Goal: Task Accomplishment & Management: Manage account settings

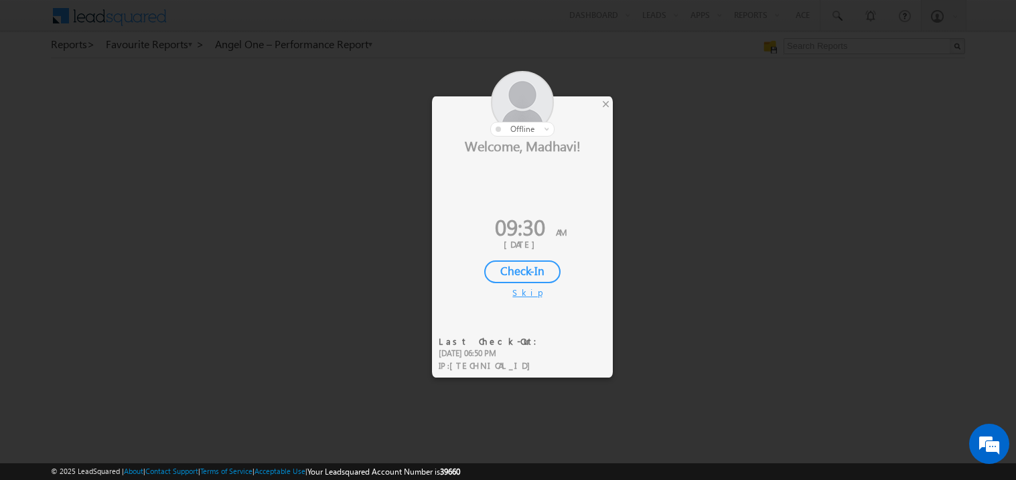
click at [521, 265] on div "Check-In" at bounding box center [522, 272] width 76 height 23
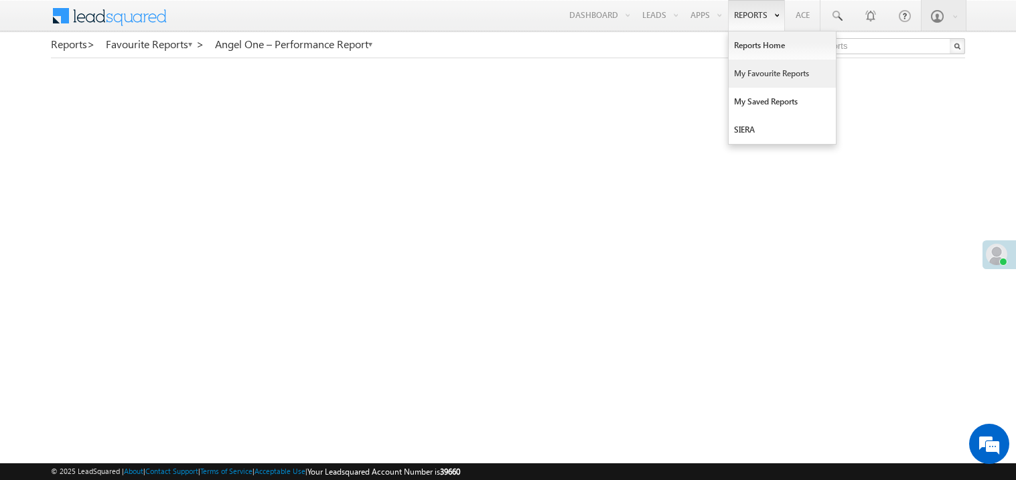
click at [747, 68] on link "My Favourite Reports" at bounding box center [782, 74] width 107 height 28
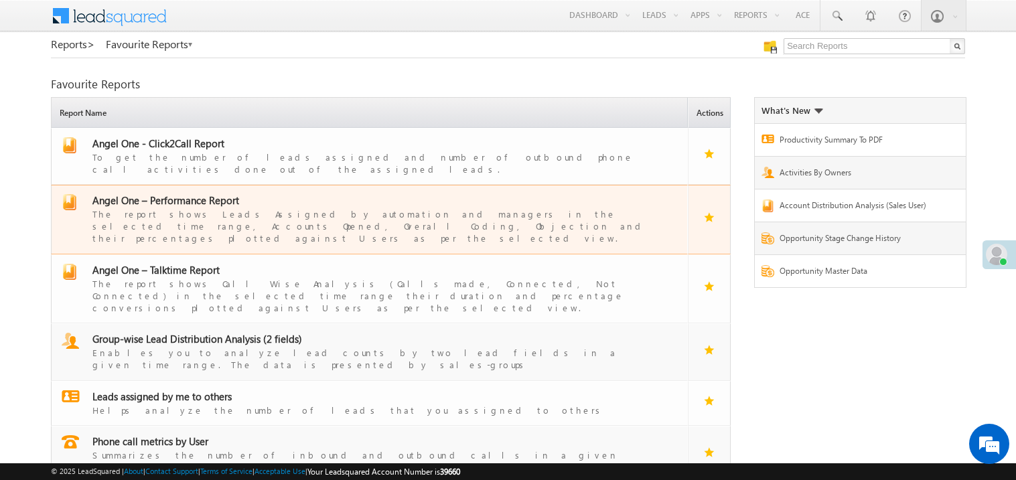
click at [192, 194] on span "Angel One – Performance Report" at bounding box center [165, 200] width 147 height 13
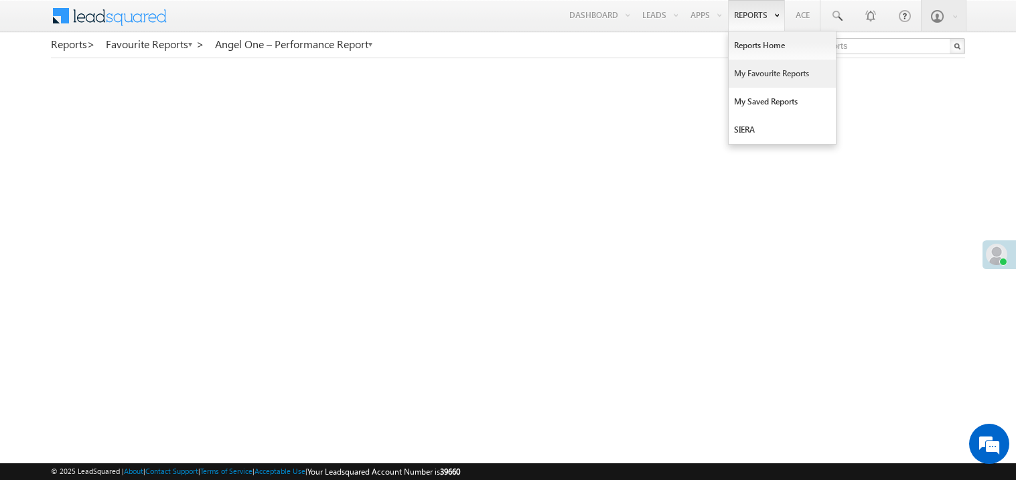
click at [756, 74] on link "My Favourite Reports" at bounding box center [782, 74] width 107 height 28
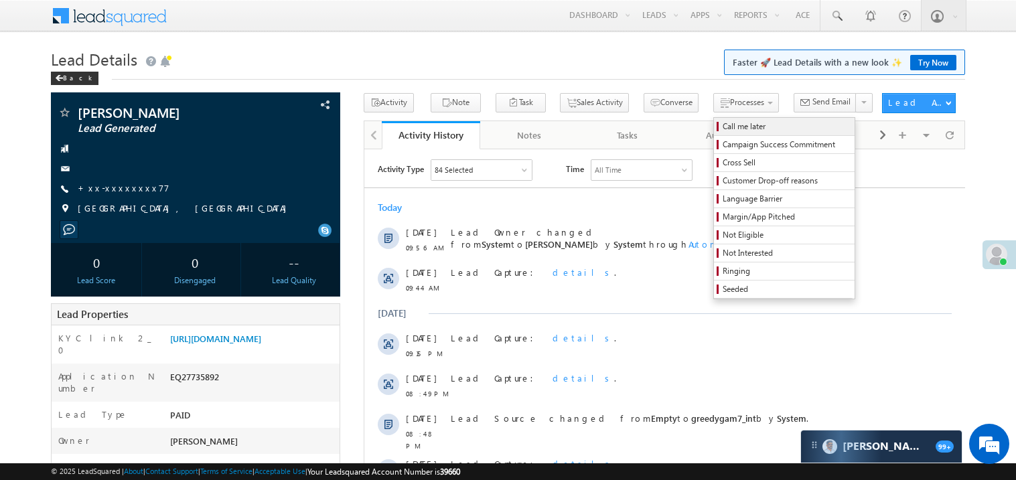
click at [723, 127] on span "Call me later" at bounding box center [786, 127] width 127 height 12
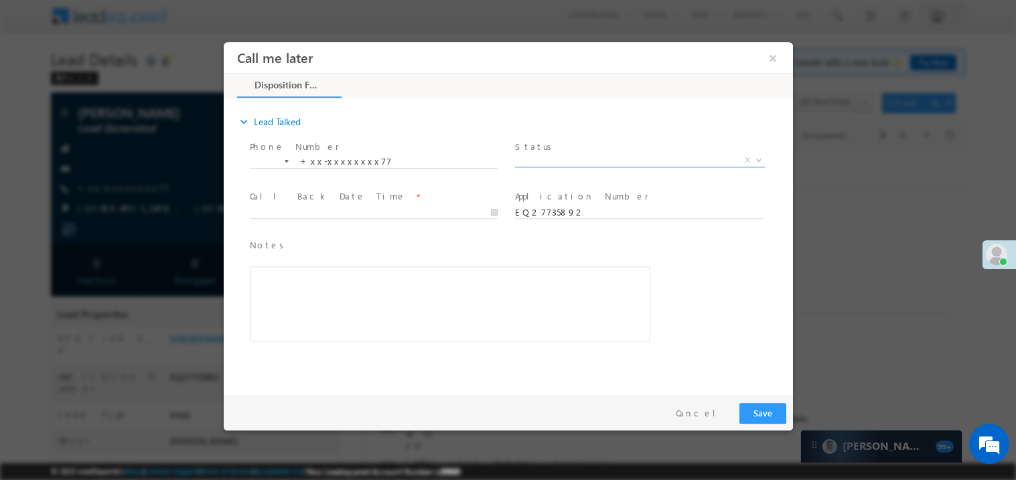
click at [573, 159] on span "X" at bounding box center [639, 159] width 250 height 13
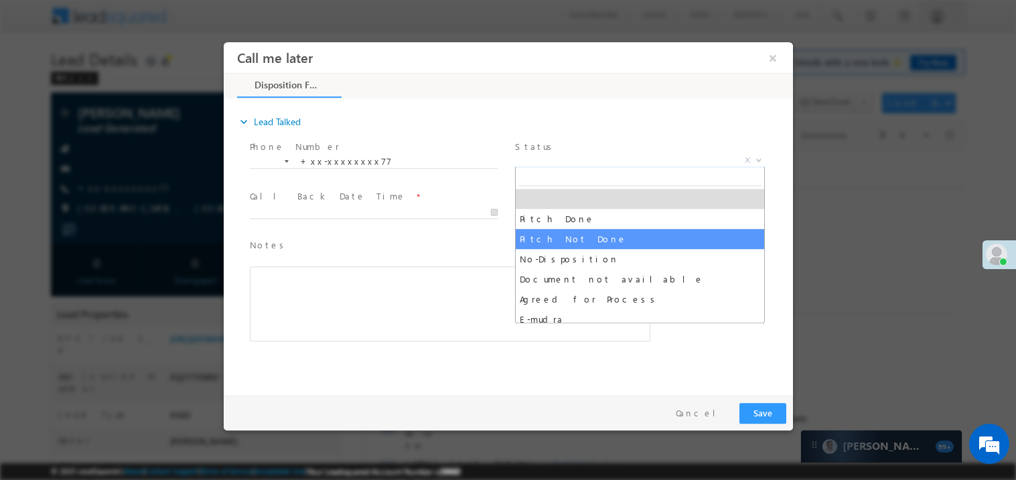
select select "Pitch Not Done"
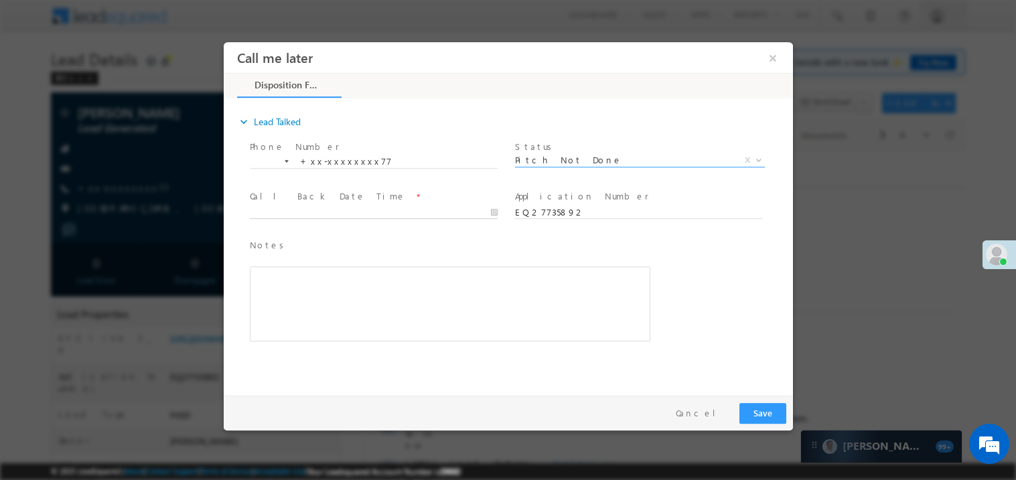
click at [304, 214] on body "Call me later ×" at bounding box center [507, 216] width 569 height 348
type input "08/25/25 9:59 AM"
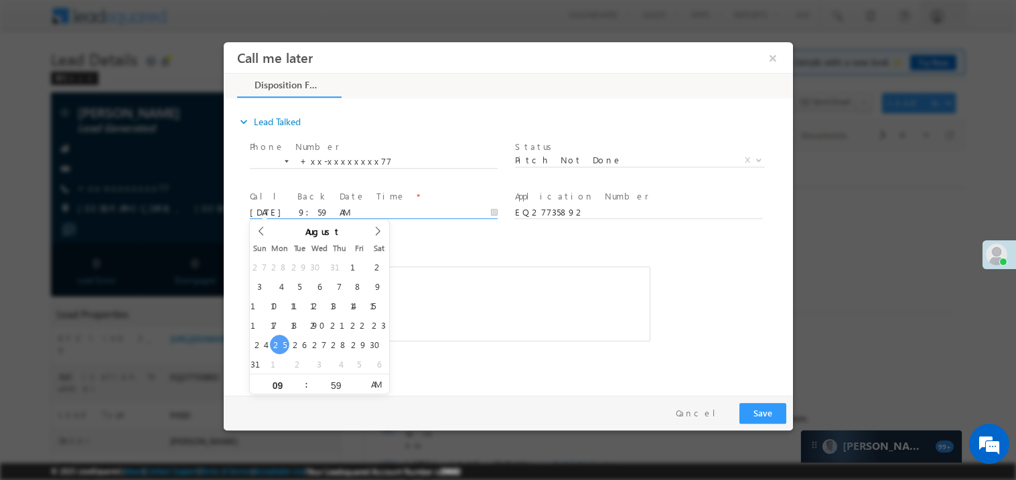
click at [459, 270] on div "Rich Text Editor, 40788eee-0fb2-11ec-a811-0adc8a9d82c2__tab1__section1__Notes__…" at bounding box center [449, 303] width 401 height 75
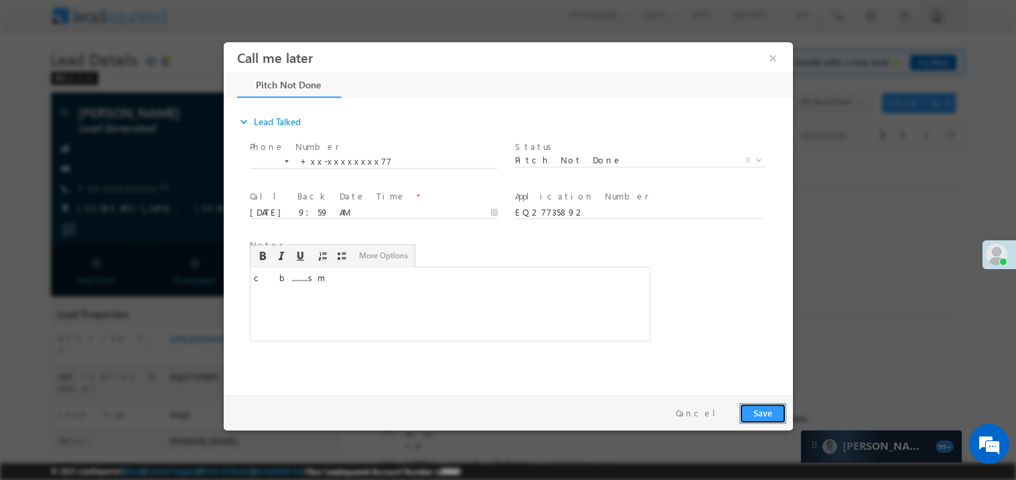
click at [765, 415] on button "Save" at bounding box center [762, 413] width 47 height 21
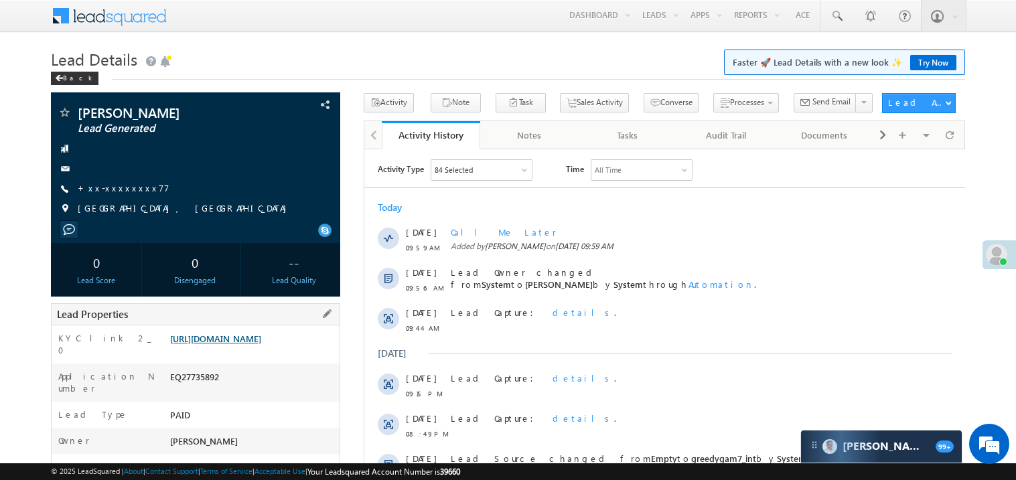
click at [219, 338] on link "[URL][DOMAIN_NAME]" at bounding box center [215, 338] width 91 height 11
click at [122, 183] on link "+xx-xxxxxxxx77" at bounding box center [124, 187] width 92 height 11
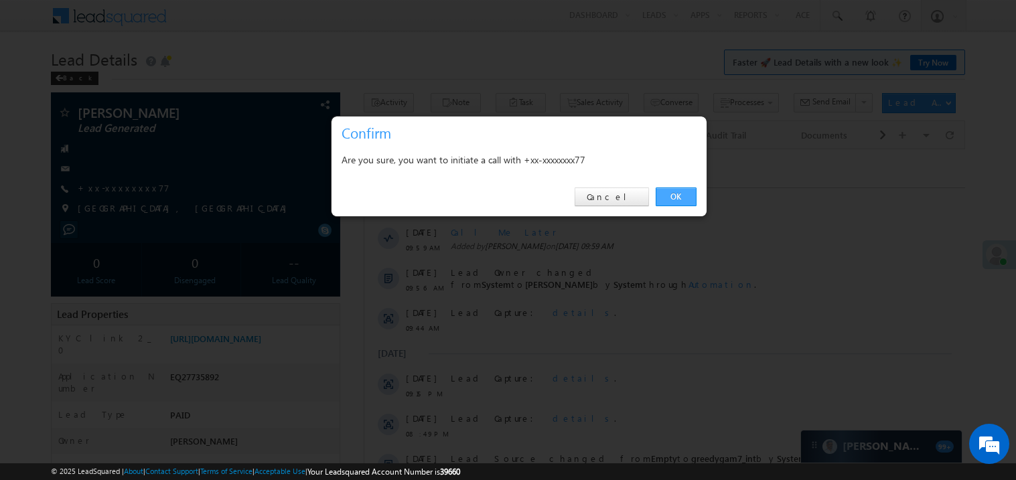
click at [674, 194] on link "OK" at bounding box center [676, 197] width 41 height 19
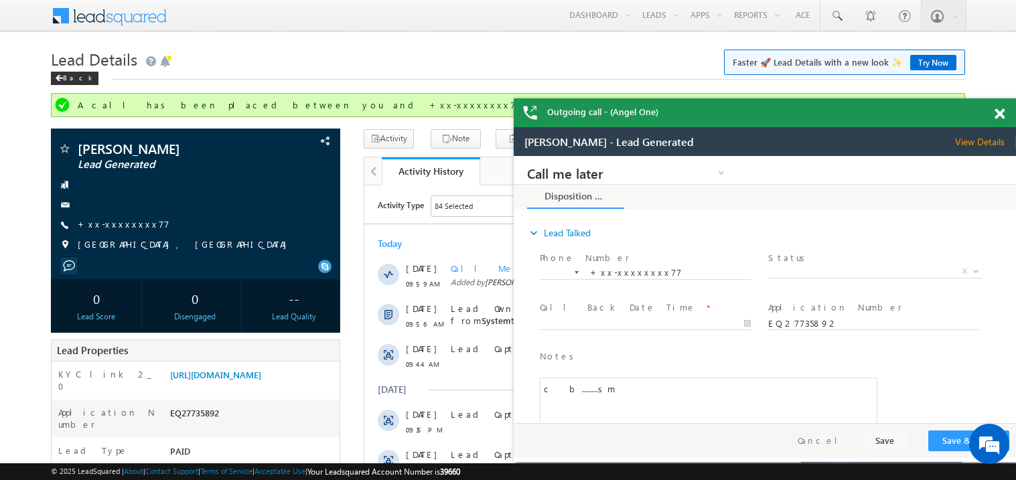
click at [998, 111] on span at bounding box center [1000, 114] width 10 height 11
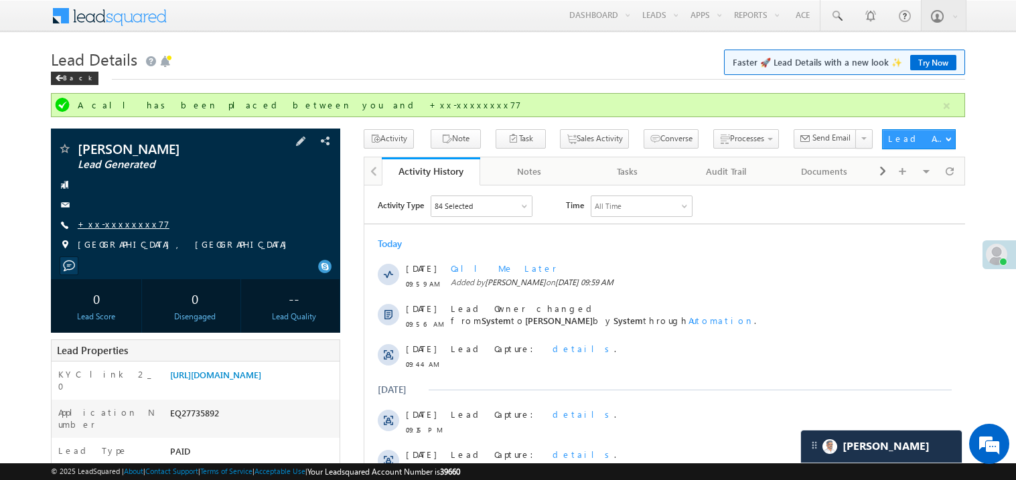
click at [129, 224] on link "+xx-xxxxxxxx77" at bounding box center [124, 223] width 92 height 11
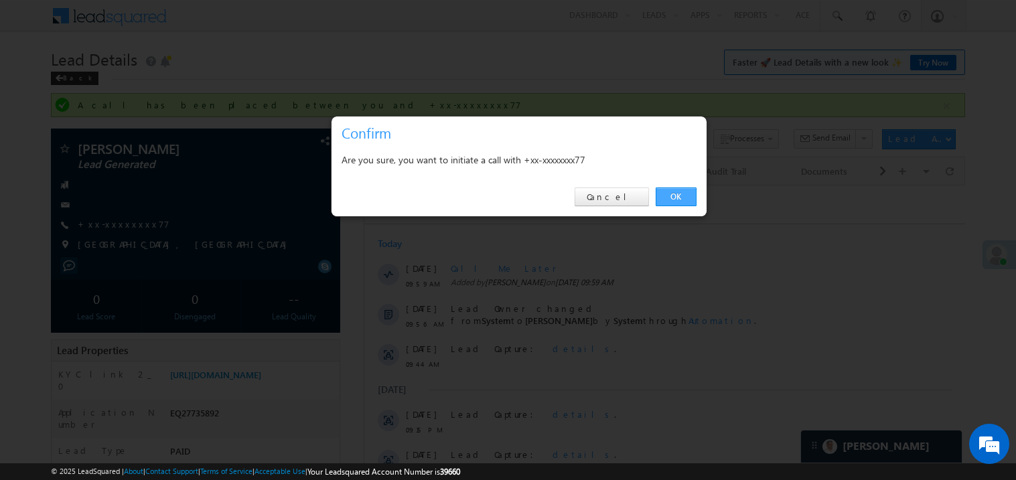
click at [672, 193] on link "OK" at bounding box center [676, 197] width 41 height 19
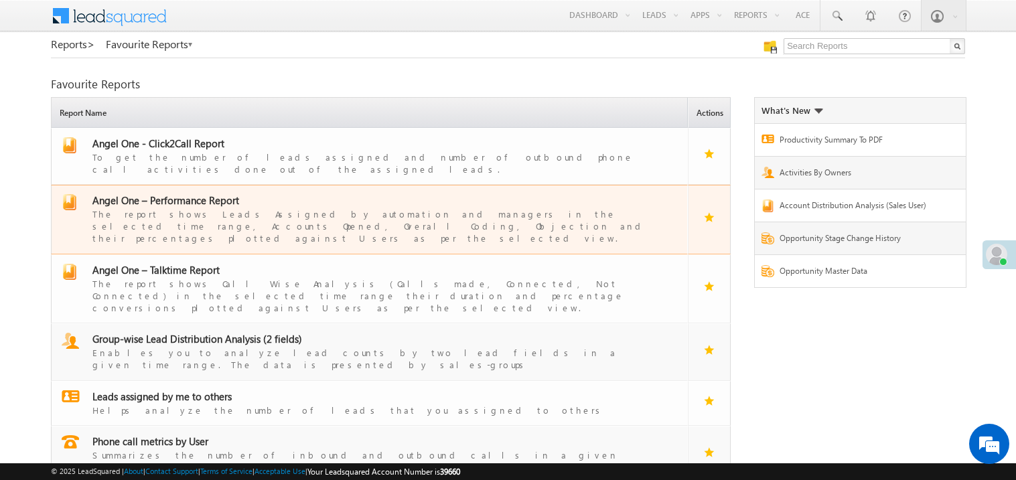
click at [218, 207] on div "The report shows Leads Assigned by automation and managers in the selected time…" at bounding box center [377, 226] width 571 height 38
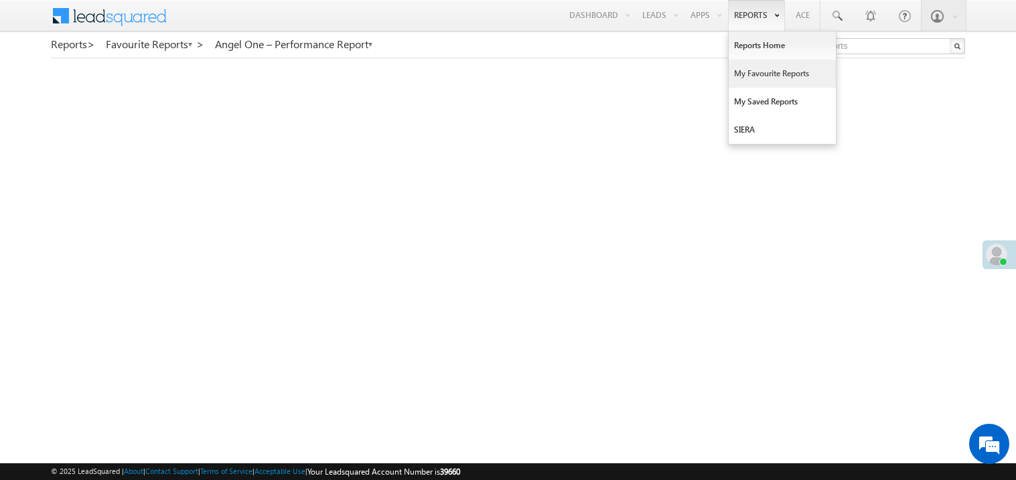
click at [754, 74] on link "My Favourite Reports" at bounding box center [782, 74] width 107 height 28
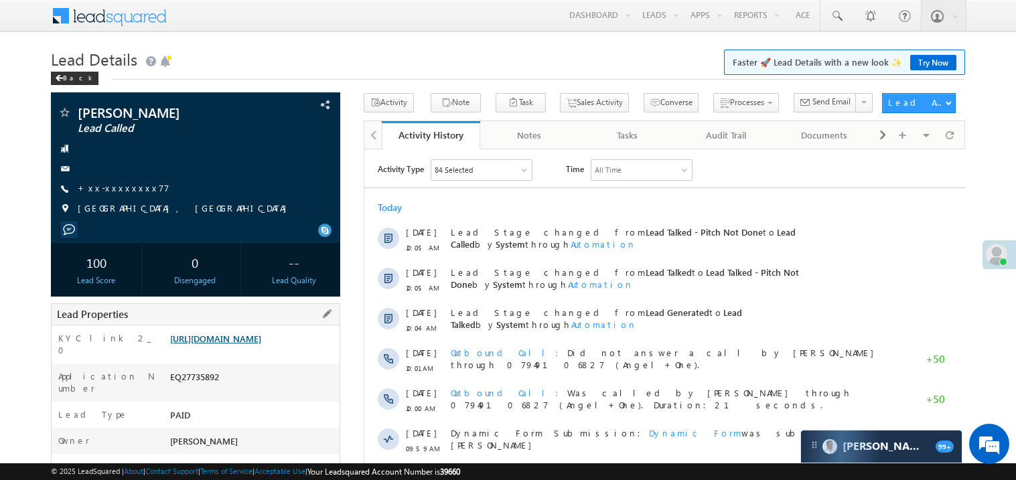
click at [221, 340] on link "[URL][DOMAIN_NAME]" at bounding box center [215, 338] width 91 height 11
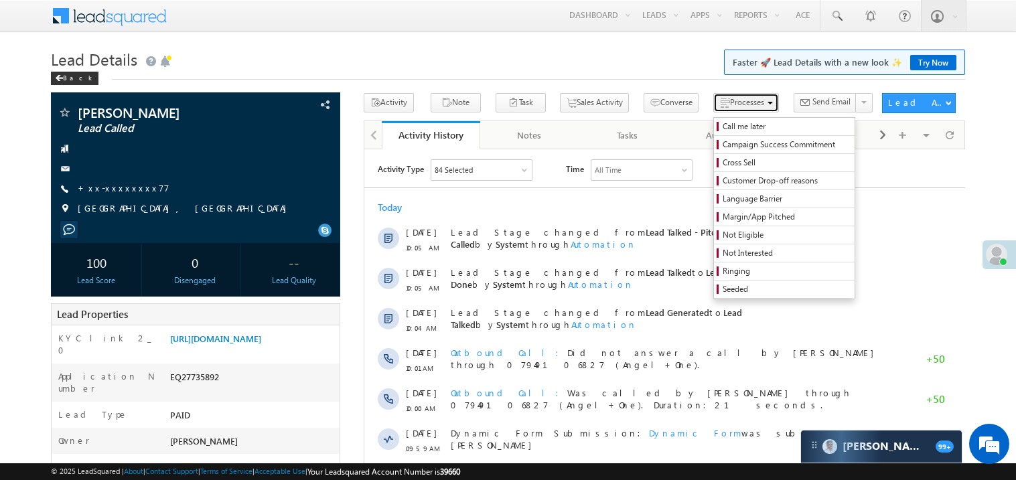
click at [730, 102] on span "Processes" at bounding box center [747, 102] width 34 height 10
click at [728, 133] on link "Call me later" at bounding box center [784, 126] width 141 height 17
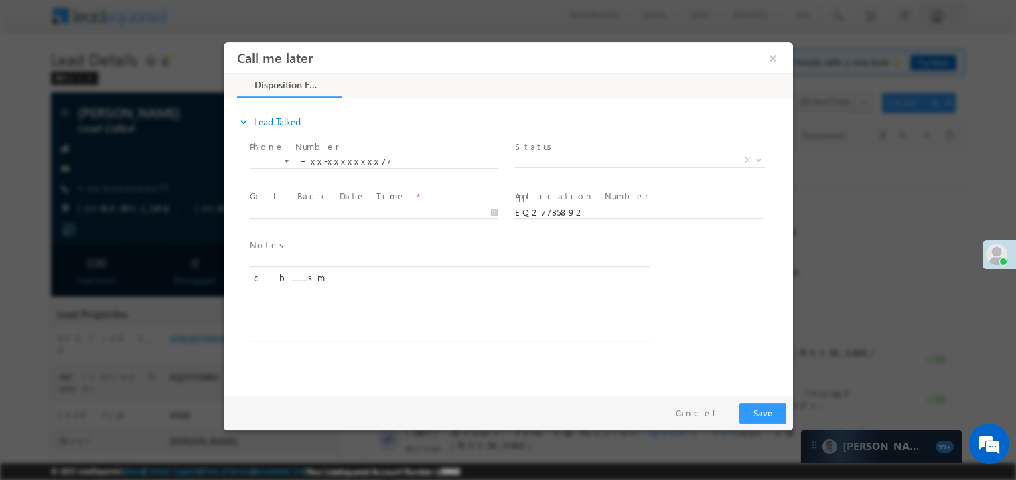
click at [572, 164] on span "X" at bounding box center [639, 159] width 250 height 13
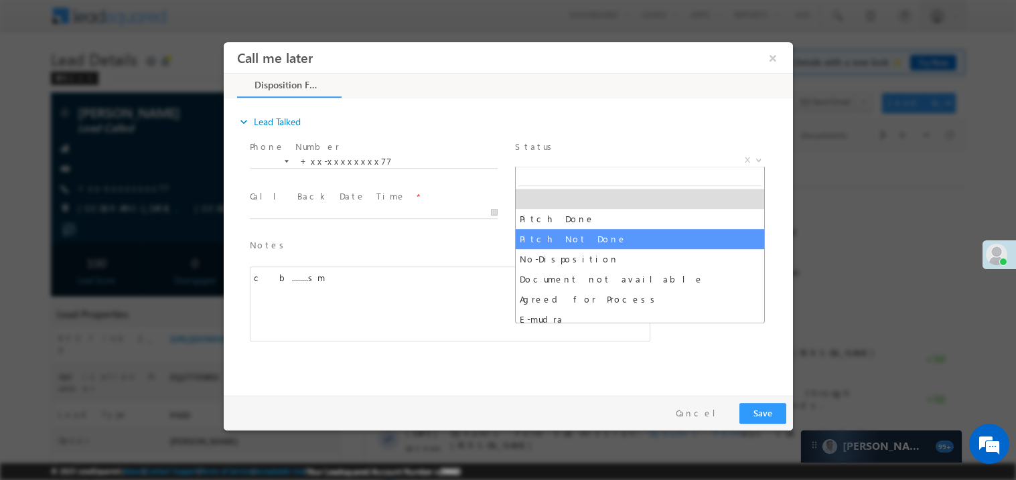
select select "Pitch Not Done"
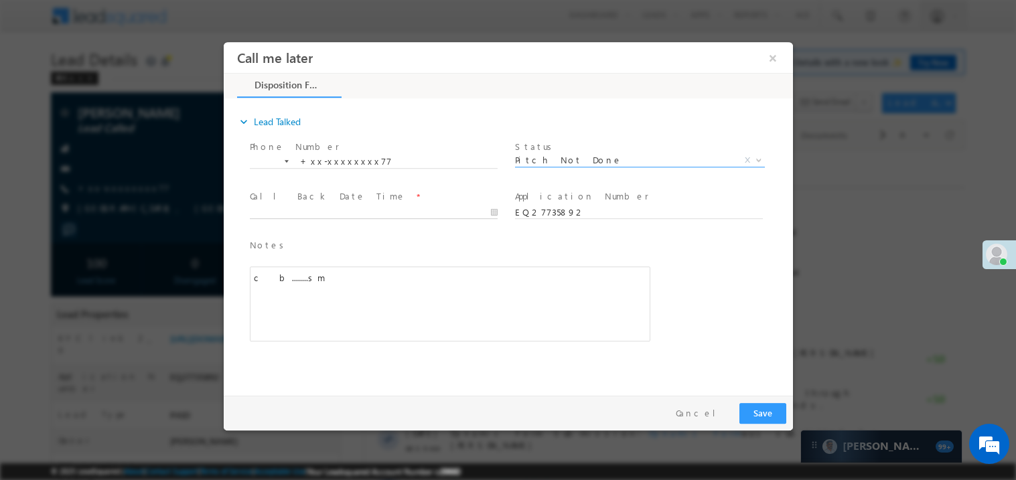
click at [411, 215] on input "text" at bounding box center [373, 212] width 248 height 13
type input "[DATE] 10:25 AM"
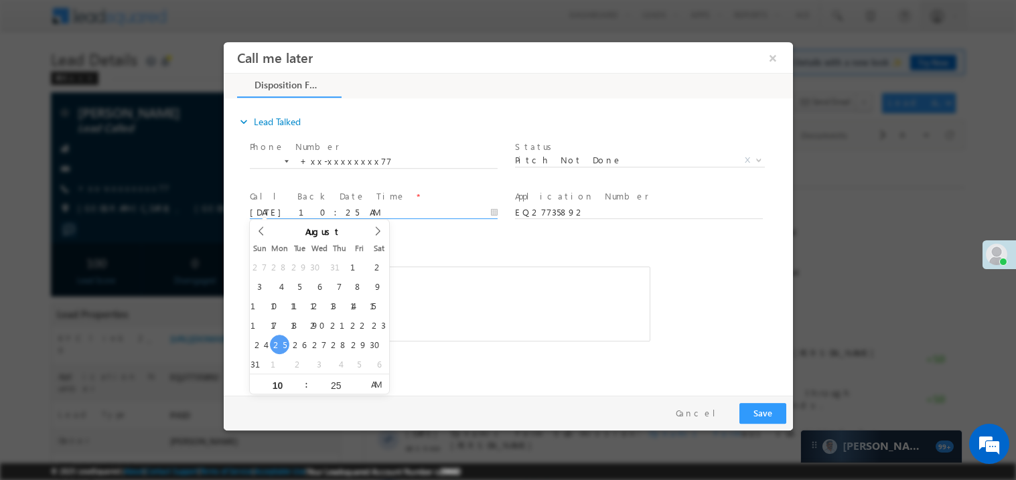
click at [439, 274] on div "c b........sm" at bounding box center [449, 303] width 401 height 75
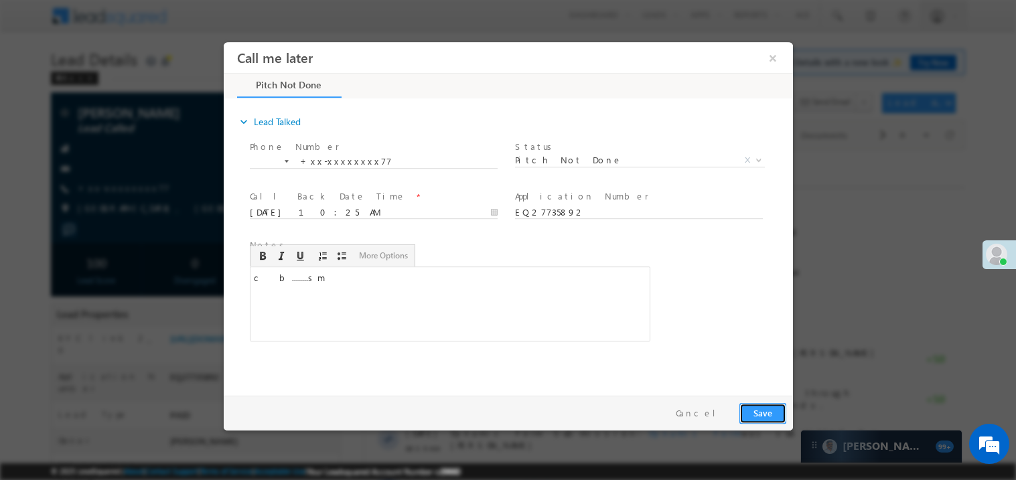
click at [773, 413] on button "Save" at bounding box center [762, 413] width 47 height 21
